Goal: Task Accomplishment & Management: Manage account settings

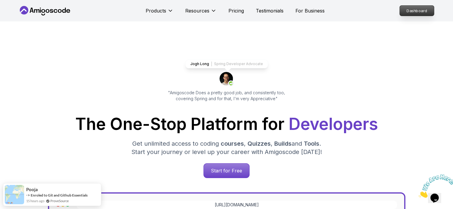
click at [422, 10] on p "Dashboard" at bounding box center [417, 11] width 34 height 10
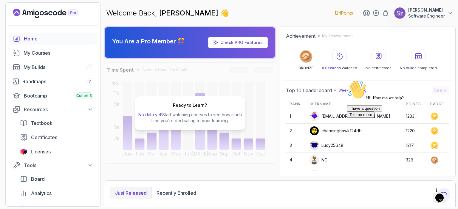
click at [414, 10] on p "[PERSON_NAME]" at bounding box center [426, 10] width 37 height 6
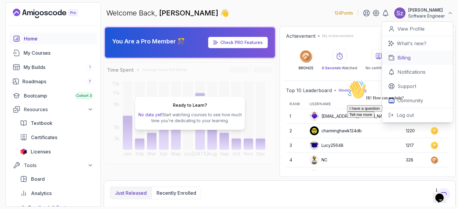
click at [395, 58] on link "Billing" at bounding box center [417, 58] width 71 height 14
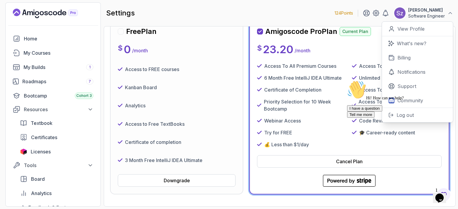
scroll to position [68, 0]
click at [369, 118] on div "I have a question Tell me more" at bounding box center [400, 111] width 107 height 13
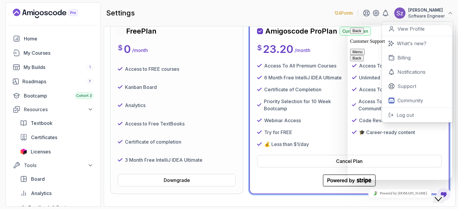
click at [364, 49] on button "Menu" at bounding box center [357, 52] width 15 height 6
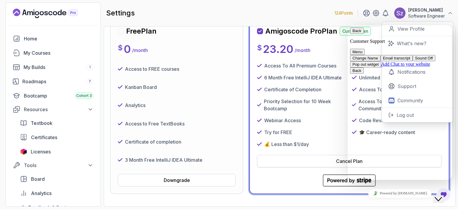
click at [329, 165] on button "Cancel Plan" at bounding box center [349, 161] width 184 height 13
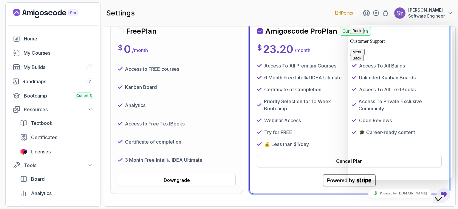
click at [329, 165] on button "Cancel Plan" at bounding box center [349, 161] width 184 height 13
